Goal: Information Seeking & Learning: Learn about a topic

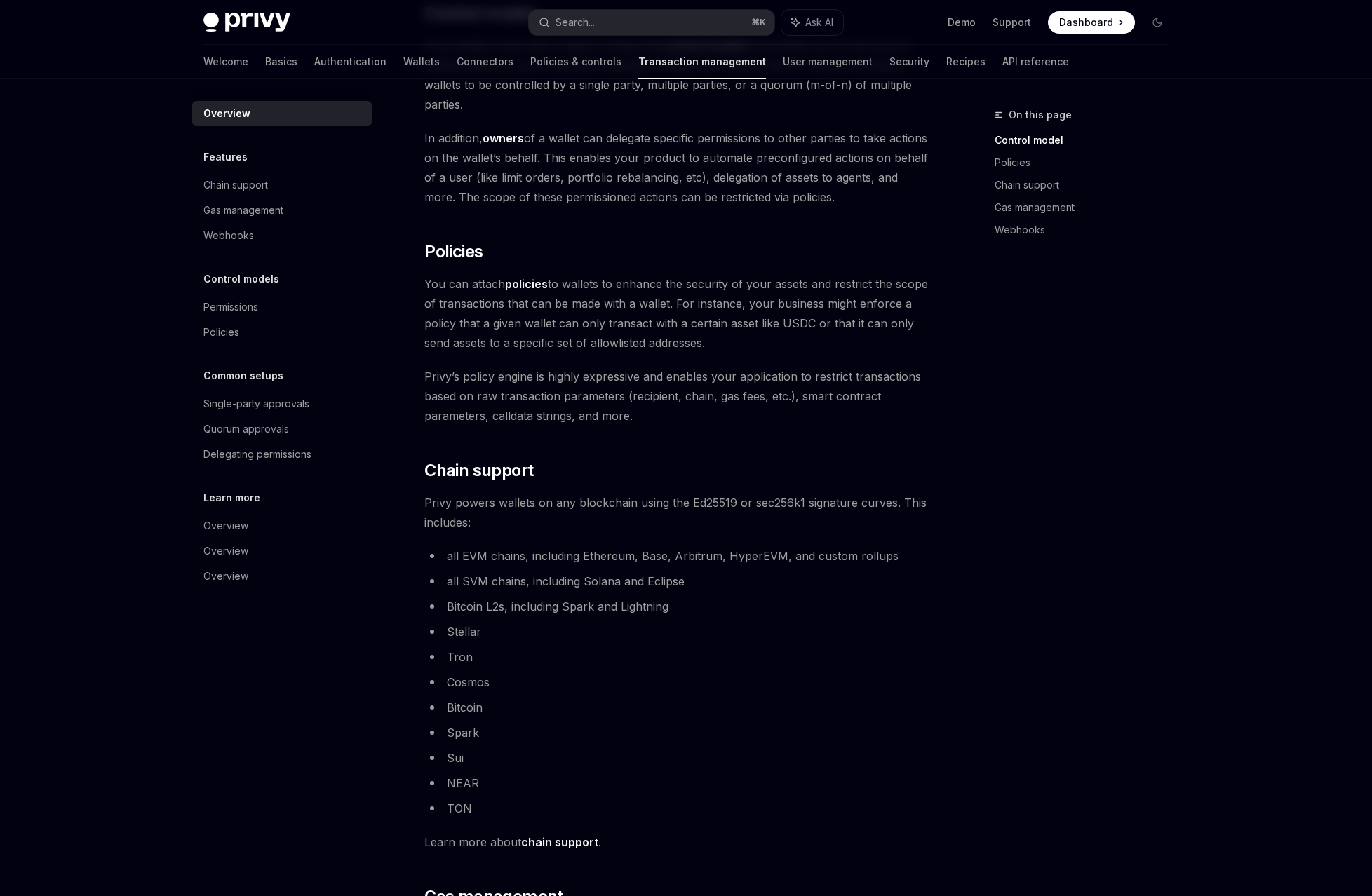
scroll to position [407, 0]
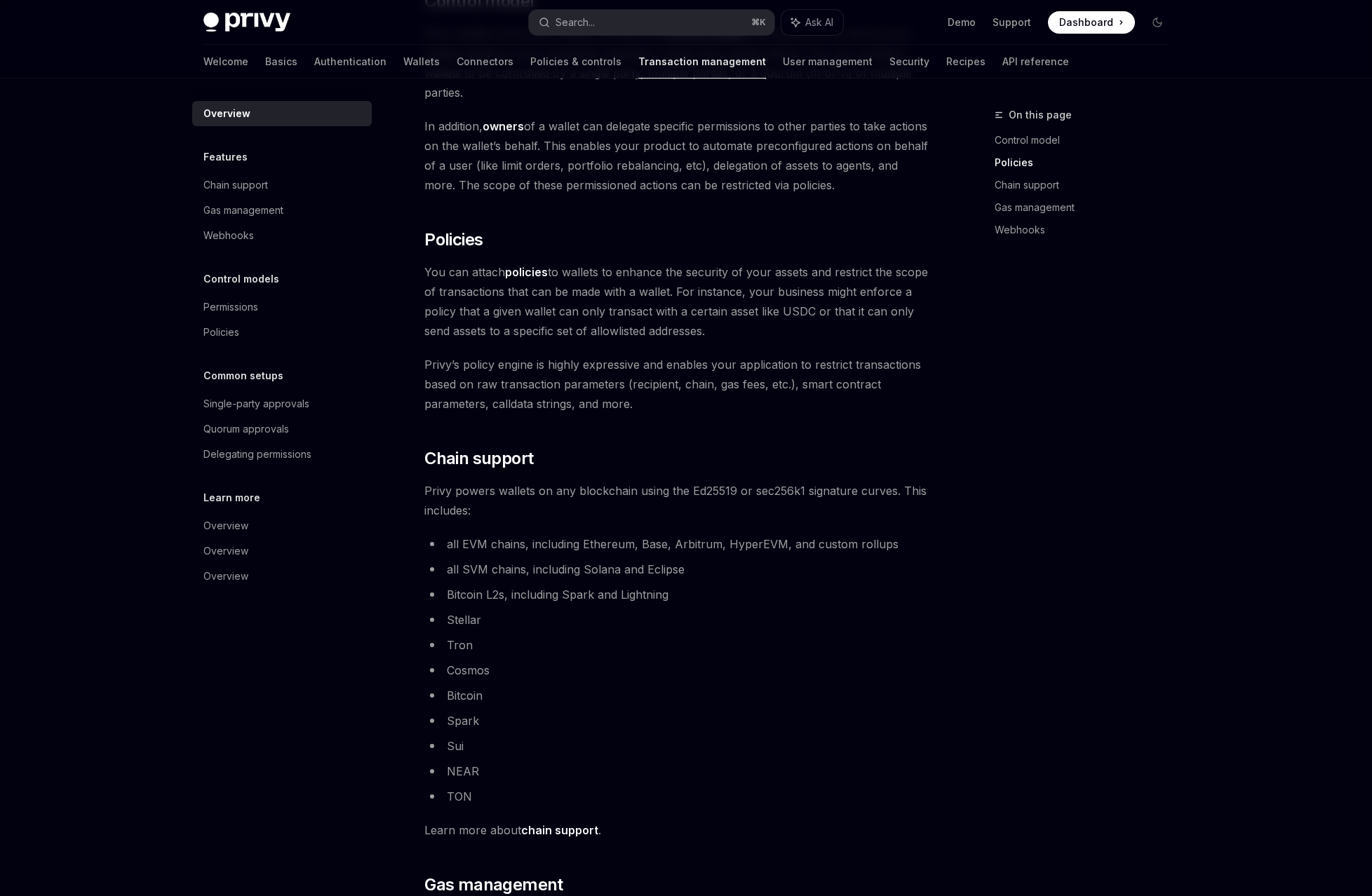
click at [586, 824] on link "chain support" at bounding box center [559, 831] width 77 height 15
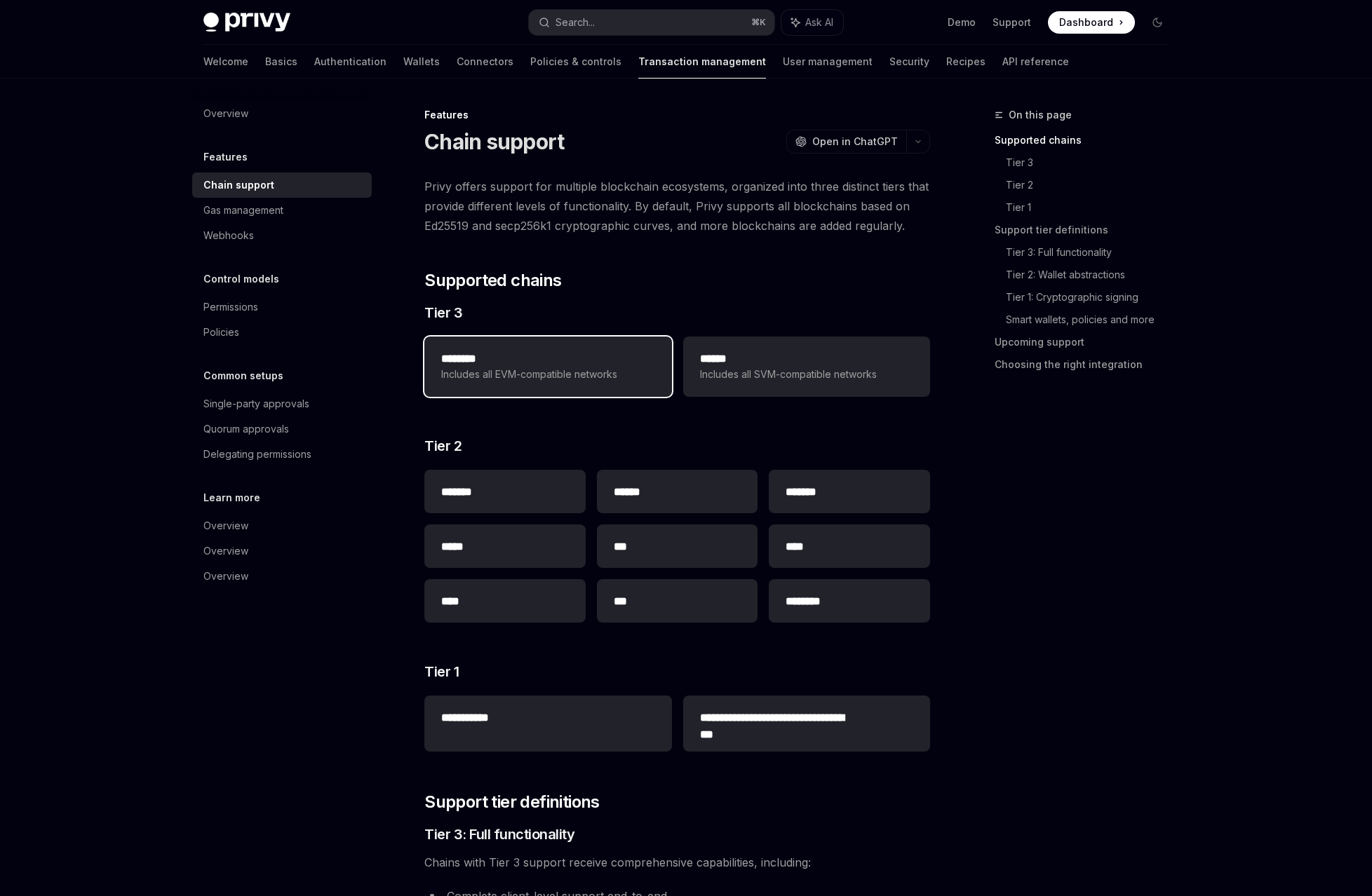
click at [523, 366] on span "Includes all EVM-compatible networks" at bounding box center [548, 374] width 214 height 17
click at [283, 202] on div "Gas management" at bounding box center [244, 210] width 80 height 17
type textarea "*"
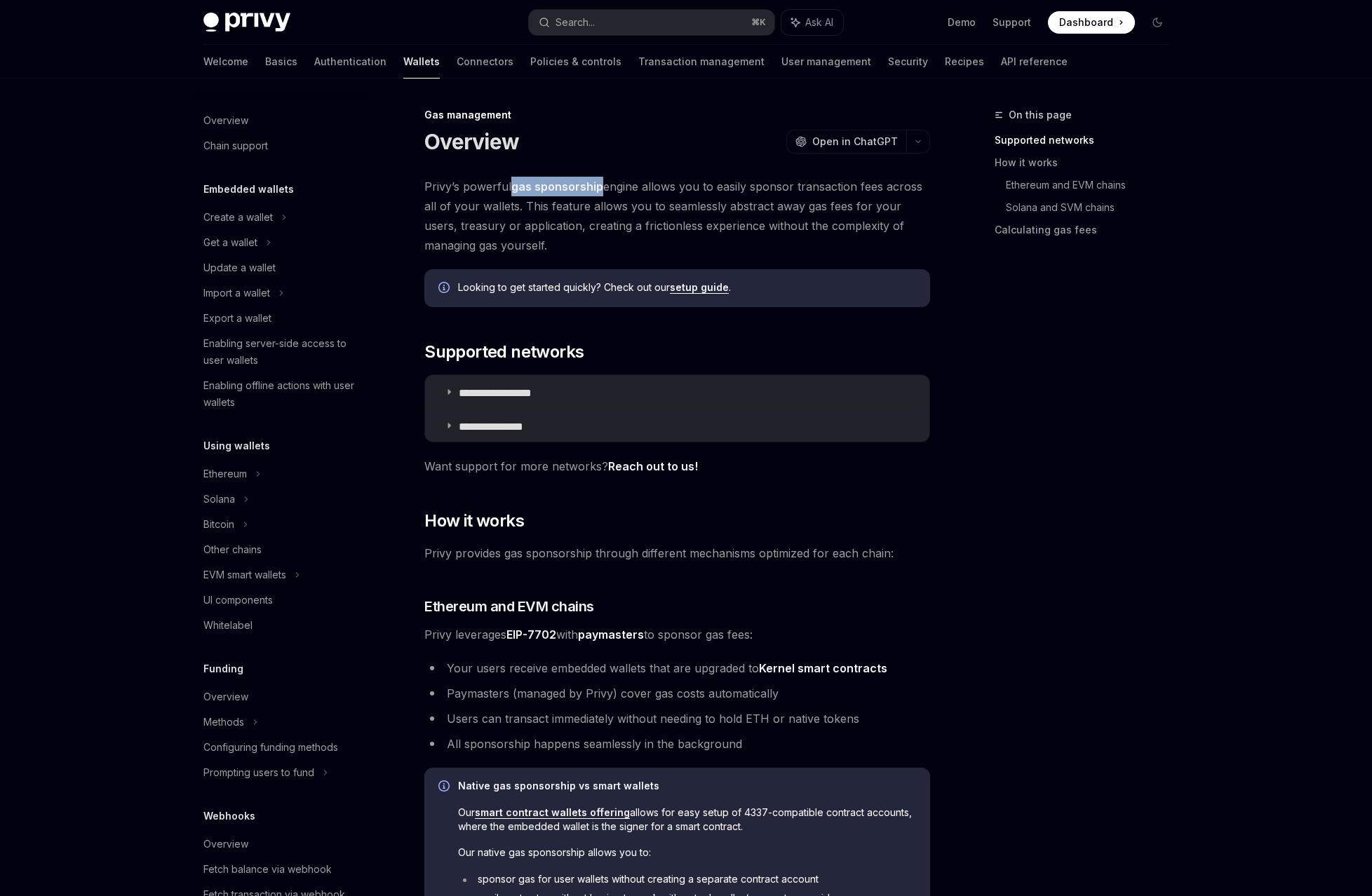
drag, startPoint x: 557, startPoint y: 139, endPoint x: 624, endPoint y: 143, distance: 67.1
click at [624, 176] on span "Privy’s powerful gas sponsorship engine allows you to easily sponsor transactio…" at bounding box center [677, 215] width 506 height 78
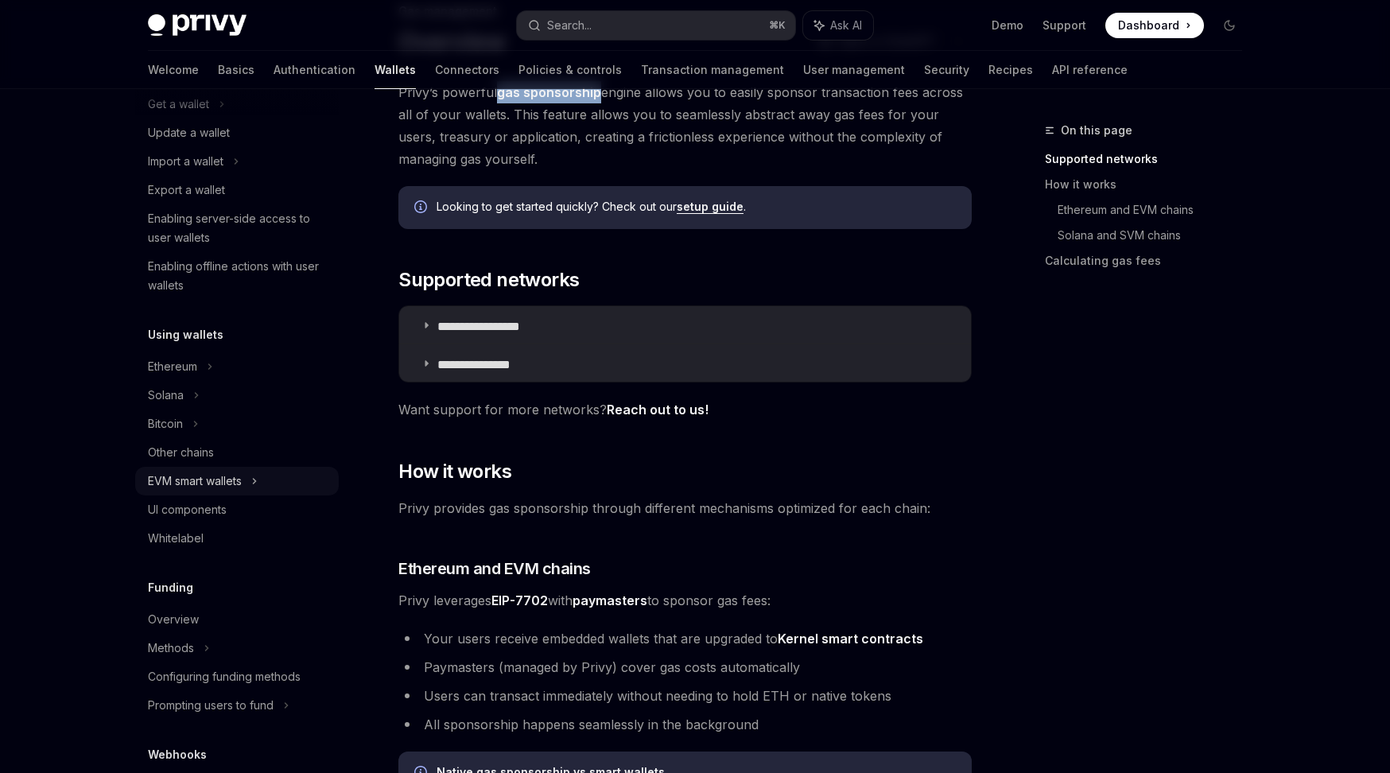
scroll to position [192, 0]
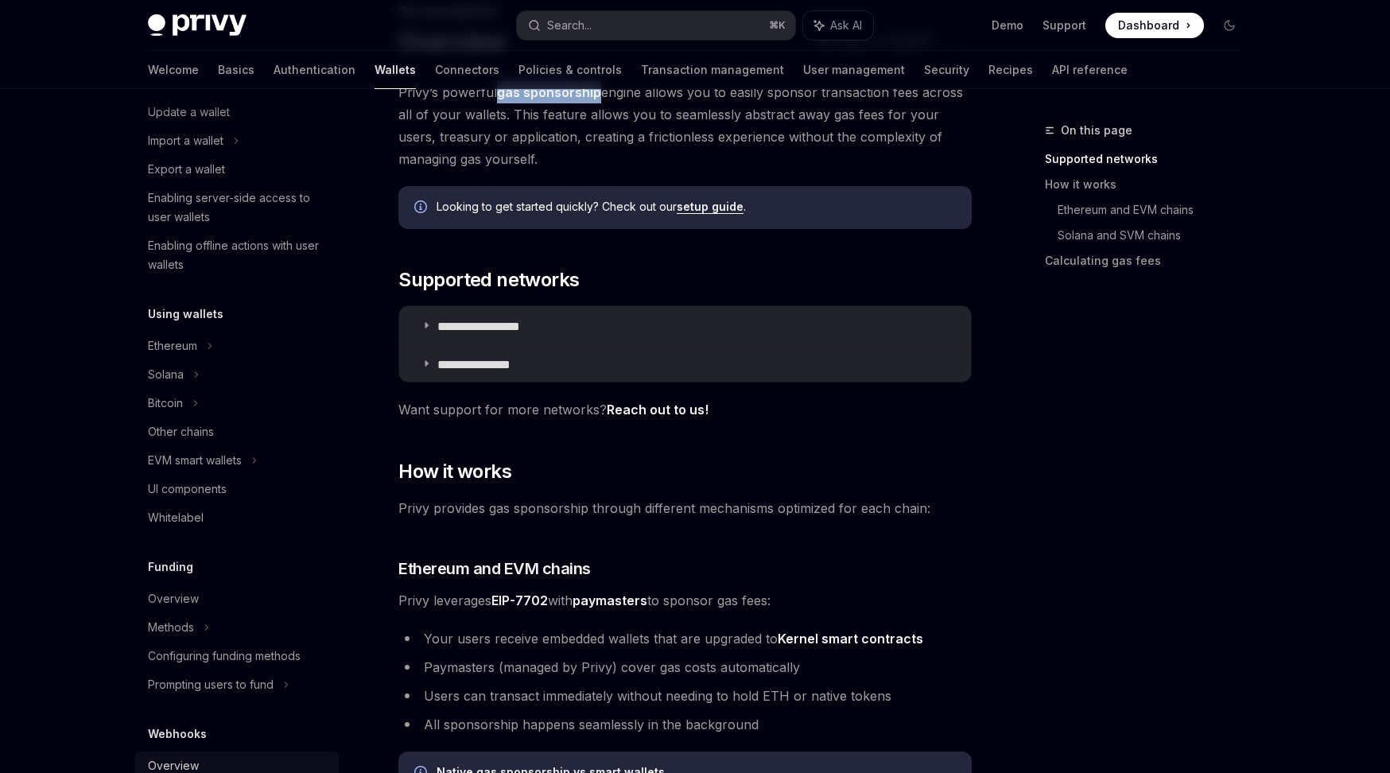
click at [199, 756] on div "Overview" at bounding box center [173, 765] width 51 height 19
type textarea "*"
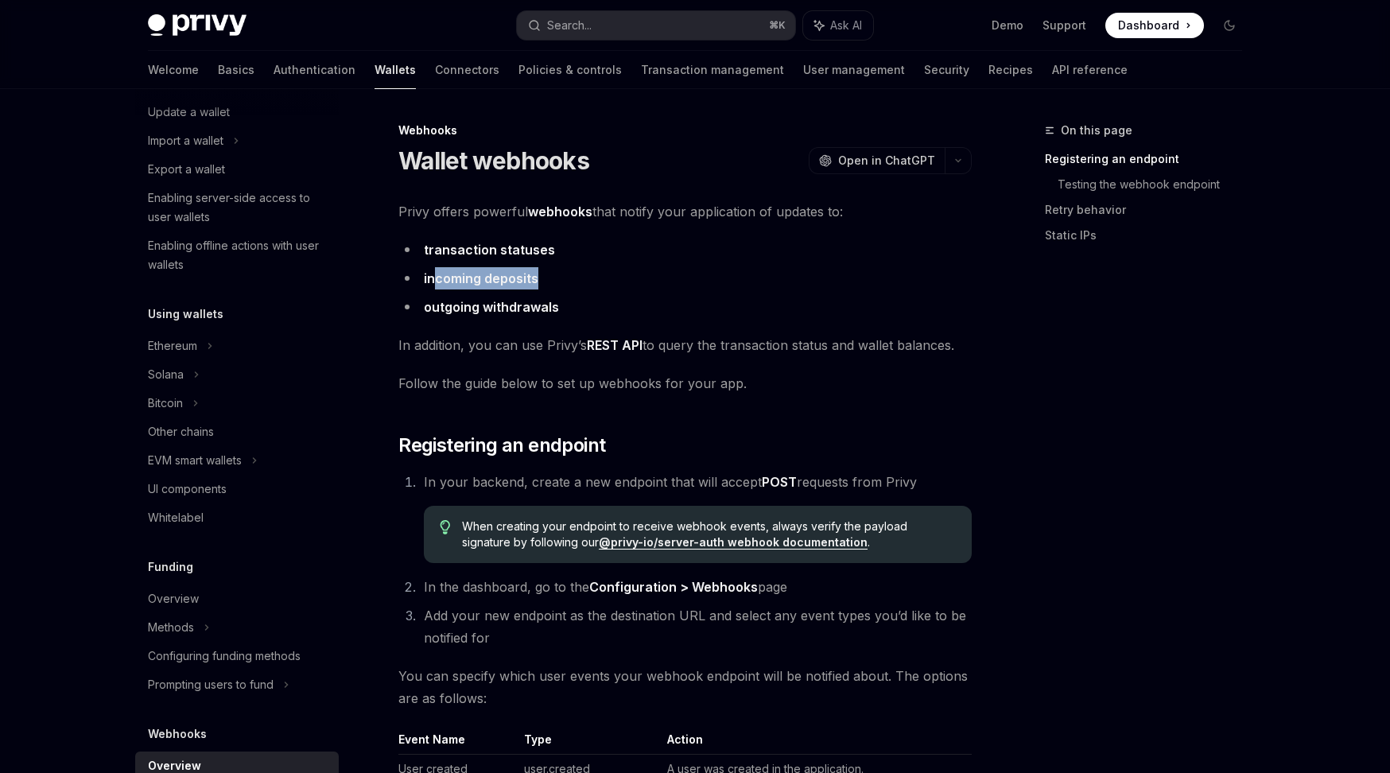
drag, startPoint x: 588, startPoint y: 212, endPoint x: 501, endPoint y: 212, distance: 87.5
click at [501, 267] on li "incoming deposits" at bounding box center [684, 278] width 573 height 22
